Goal: Book appointment/travel/reservation

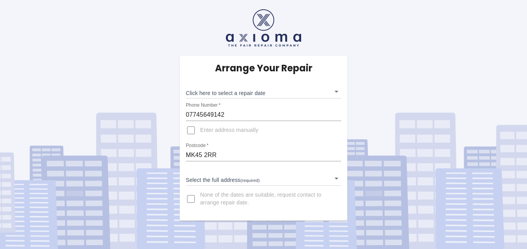
click at [336, 179] on body "Arrange Your Repair Click here to select a repair date ​ Phone Number   * 07745…" at bounding box center [263, 124] width 527 height 249
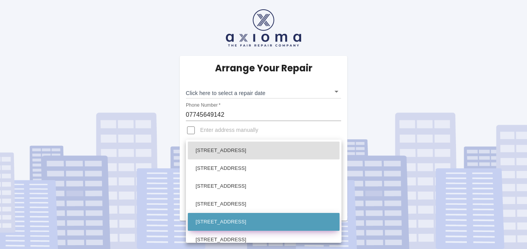
click at [234, 222] on li "[STREET_ADDRESS]" at bounding box center [264, 222] width 152 height 18
type input "[STREET_ADDRESS]"
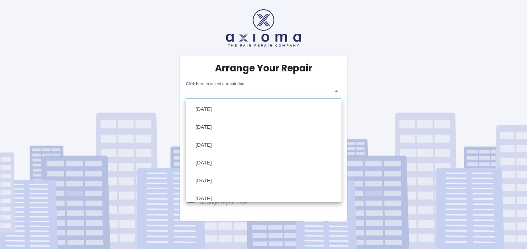
click at [337, 93] on body "Arrange Your Repair Click here to select a repair date ​ Phone Number   * 07745…" at bounding box center [263, 124] width 527 height 249
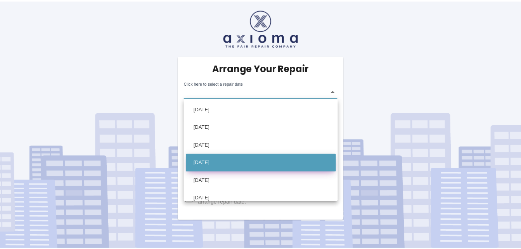
scroll to position [26, 0]
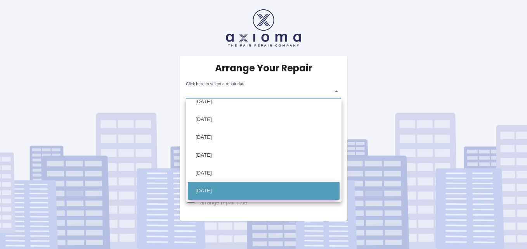
click at [230, 190] on li "[DATE]" at bounding box center [264, 191] width 152 height 18
type input "[DATE]T00:00:00.000Z"
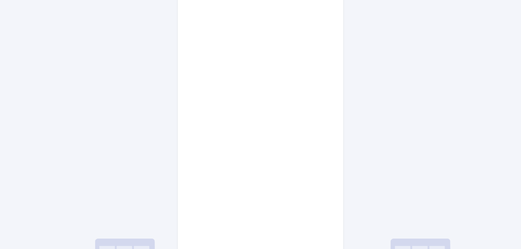
scroll to position [337, 0]
click at [363, 200] on div "Arrange Your Repair Click here to select a repair date Fri Sep 26 2025 2025-09-…" at bounding box center [260, 16] width 533 height 707
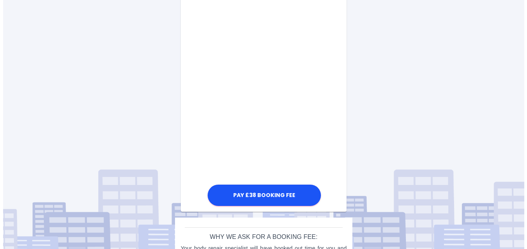
scroll to position [415, 0]
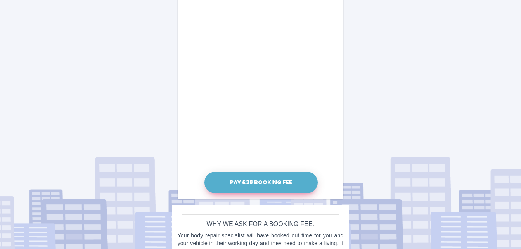
click at [260, 182] on button "Pay £38 Booking Fee" at bounding box center [261, 182] width 113 height 21
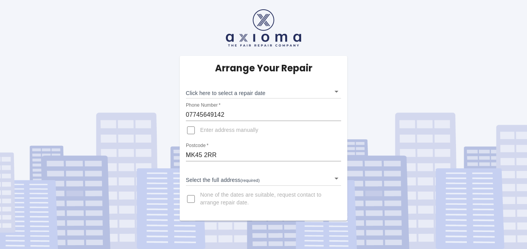
click at [337, 92] on body "Arrange Your Repair Click here to select a repair date ​ Phone Number   * 07745…" at bounding box center [263, 124] width 527 height 249
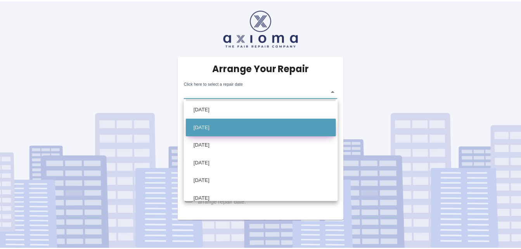
scroll to position [26, 0]
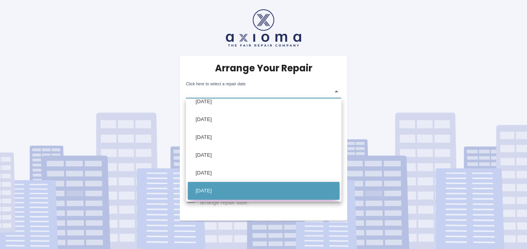
click at [222, 192] on li "[DATE]" at bounding box center [264, 191] width 152 height 18
type input "[DATE]T00:00:00.000Z"
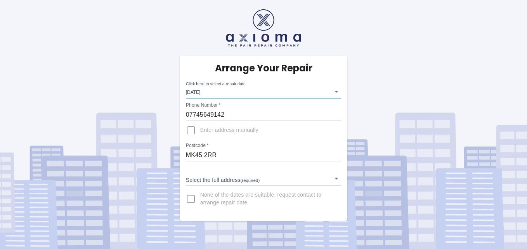
click at [338, 180] on body "Arrange Your Repair Click here to select a repair date [DATE] [DATE]T00:00:00.0…" at bounding box center [263, 124] width 527 height 249
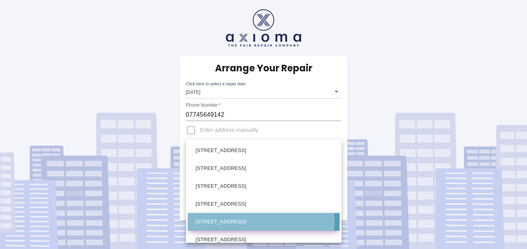
click at [246, 221] on li "[STREET_ADDRESS]" at bounding box center [264, 222] width 152 height 18
type input "[STREET_ADDRESS]"
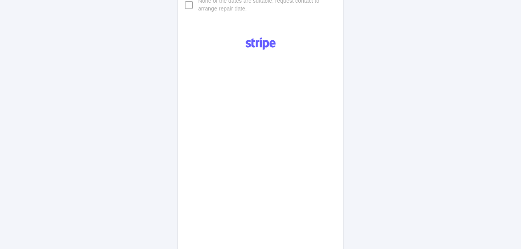
scroll to position [376, 0]
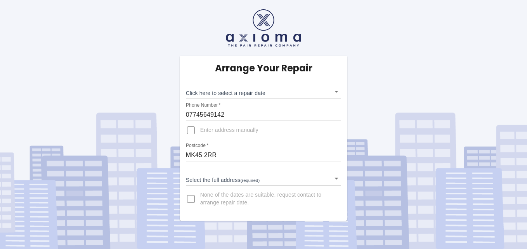
click at [337, 92] on body "Arrange Your Repair Click here to select a repair date ​ Phone Number   * 07745…" at bounding box center [263, 124] width 527 height 249
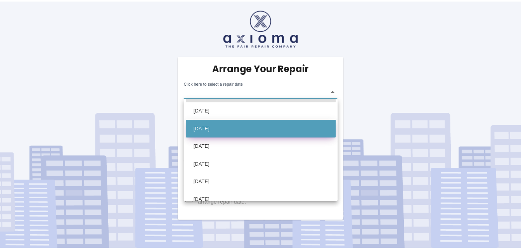
scroll to position [26, 0]
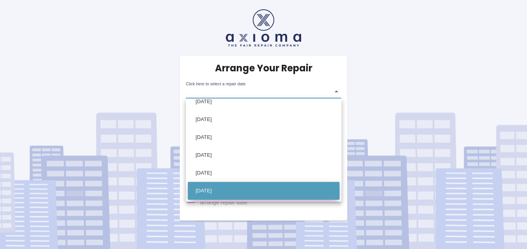
click at [225, 189] on li "[DATE]" at bounding box center [264, 191] width 152 height 18
type input "[DATE]T00:00:00.000Z"
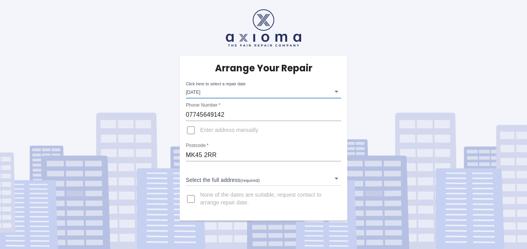
click at [336, 178] on body "Arrange Your Repair Click here to select a repair date [DATE] [DATE]T00:00:00.0…" at bounding box center [263, 124] width 527 height 249
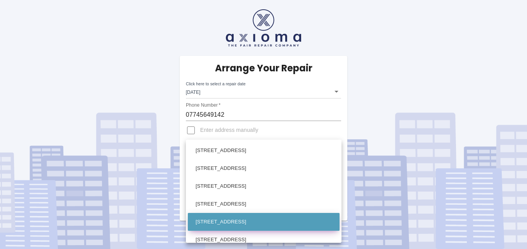
click at [256, 219] on li "[STREET_ADDRESS]" at bounding box center [264, 222] width 152 height 18
type input "[STREET_ADDRESS]"
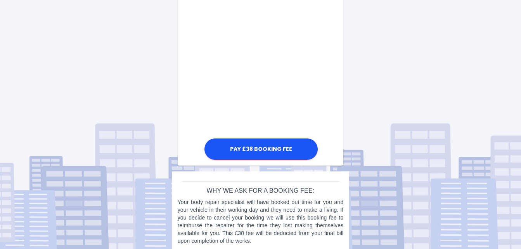
scroll to position [457, 0]
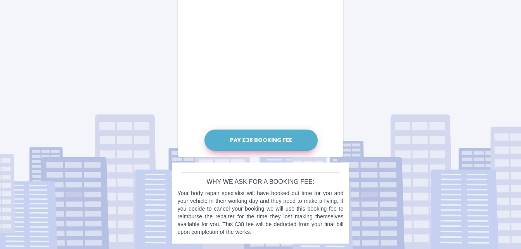
click at [259, 139] on button "Pay £38 Booking Fee" at bounding box center [261, 140] width 113 height 21
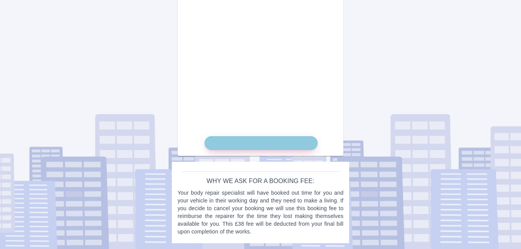
scroll to position [451, 0]
